Goal: Task Accomplishment & Management: Use online tool/utility

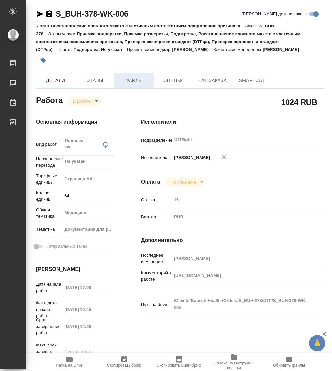
type textarea "x"
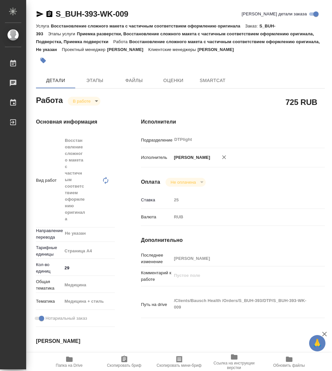
type textarea "x"
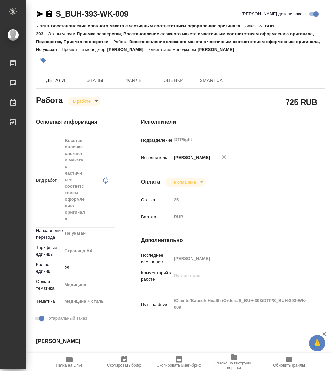
type textarea "x"
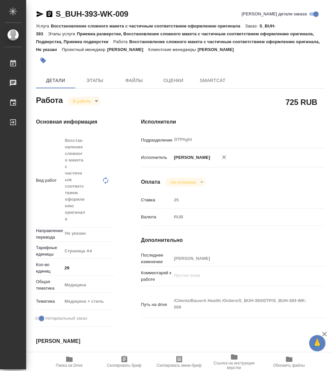
type textarea "x"
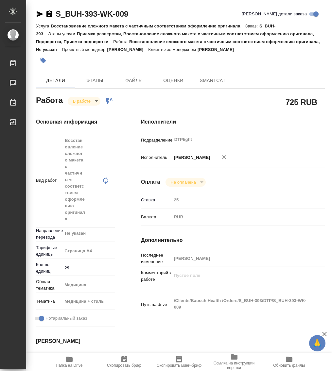
type textarea "x"
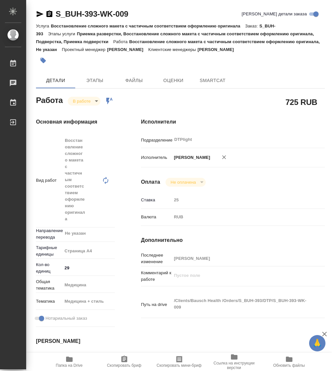
type textarea "x"
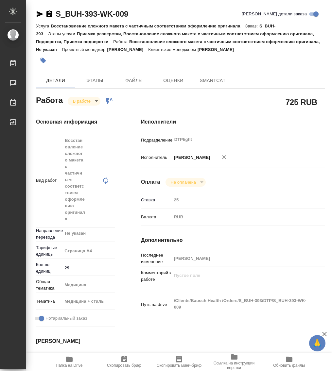
type textarea "x"
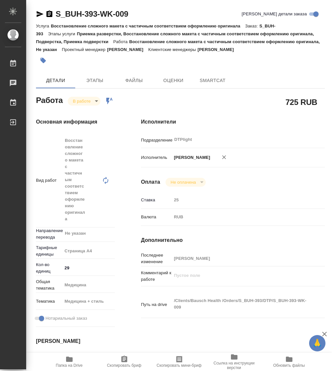
type textarea "x"
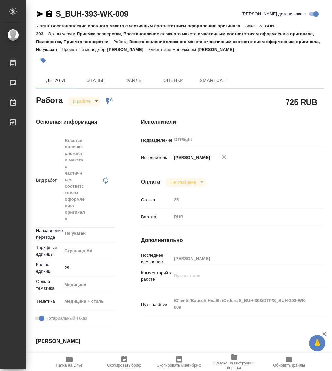
type textarea "x"
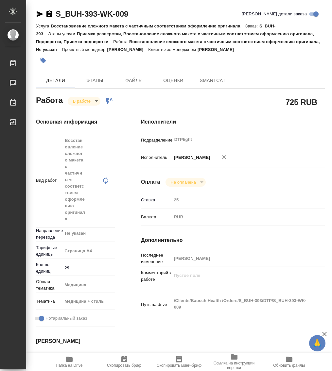
type textarea "x"
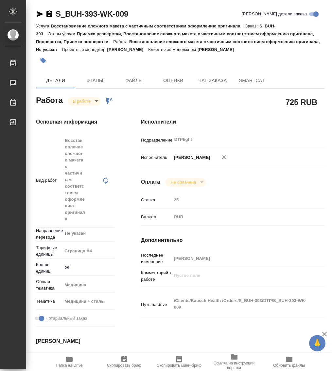
type textarea "x"
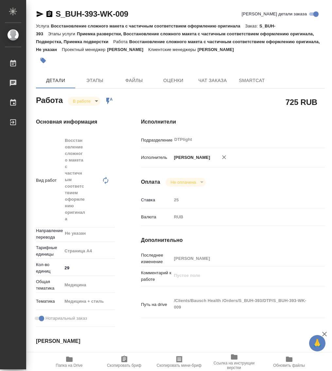
type textarea "x"
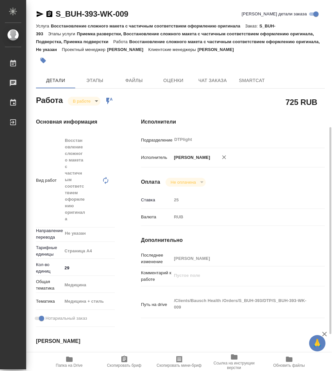
scroll to position [82, 0]
